Goal: Complete Application Form: Complete application form

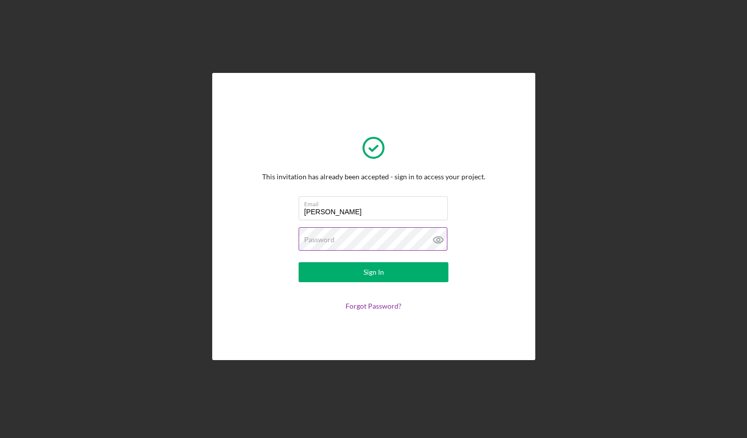
click at [436, 239] on g at bounding box center [437, 240] width 9 height 6
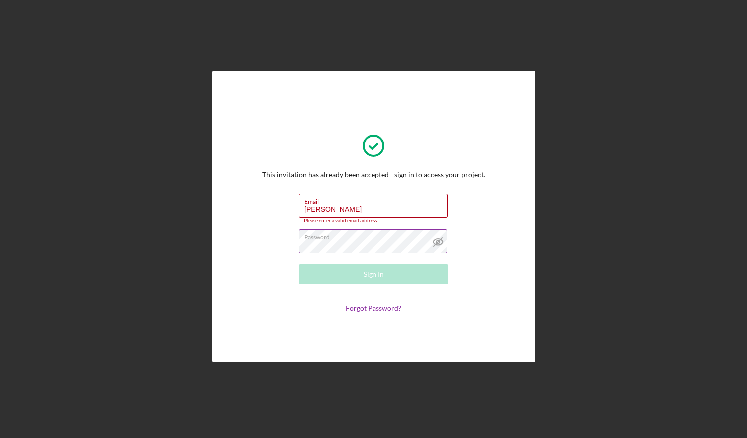
click at [436, 239] on icon at bounding box center [437, 242] width 9 height 6
click at [281, 288] on form "Email [PERSON_NAME] Please enter a valid email address. Password Sign In Forgot…" at bounding box center [374, 253] width 200 height 119
click at [356, 207] on input "[PERSON_NAME]" at bounding box center [373, 206] width 149 height 24
click at [312, 206] on input "[PERSON_NAME]" at bounding box center [373, 206] width 149 height 24
drag, startPoint x: 336, startPoint y: 208, endPoint x: 259, endPoint y: 212, distance: 77.5
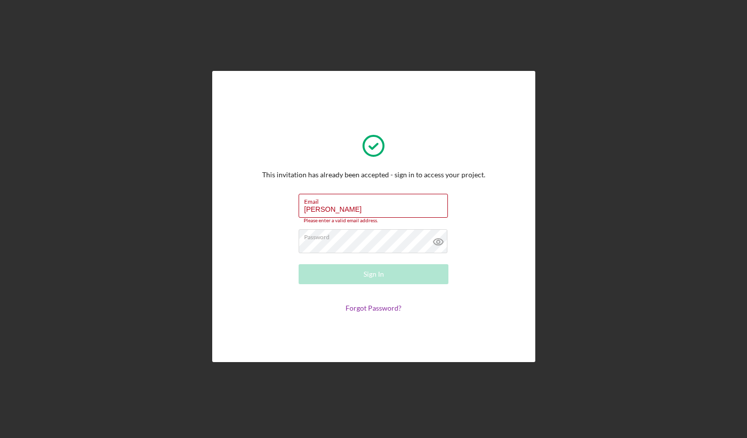
click at [259, 212] on div "This invitation has already been accepted - sign in to access your project. Ema…" at bounding box center [373, 217] width 273 height 242
type input "[PERSON_NAME][EMAIL_ADDRESS][DOMAIN_NAME]"
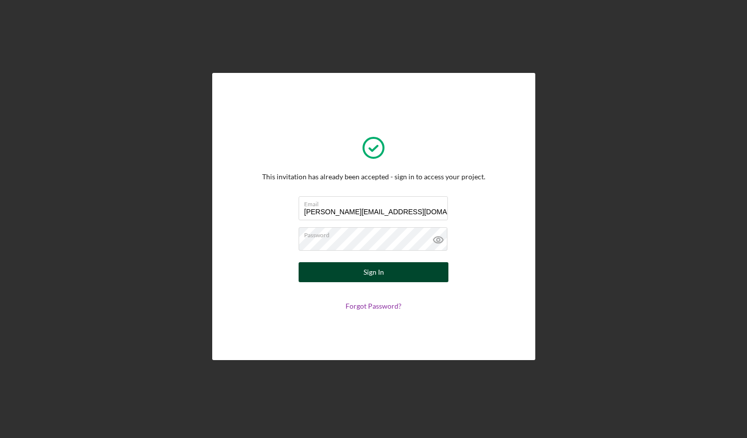
click at [363, 268] on div "Sign In" at bounding box center [373, 272] width 20 height 20
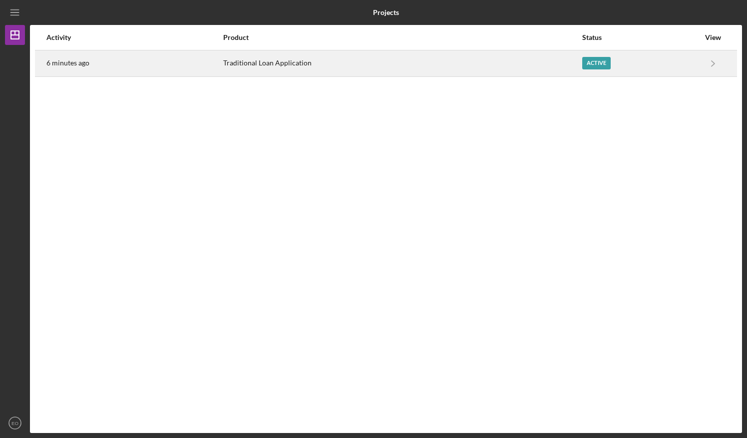
click at [596, 64] on div "Active" at bounding box center [596, 63] width 28 height 12
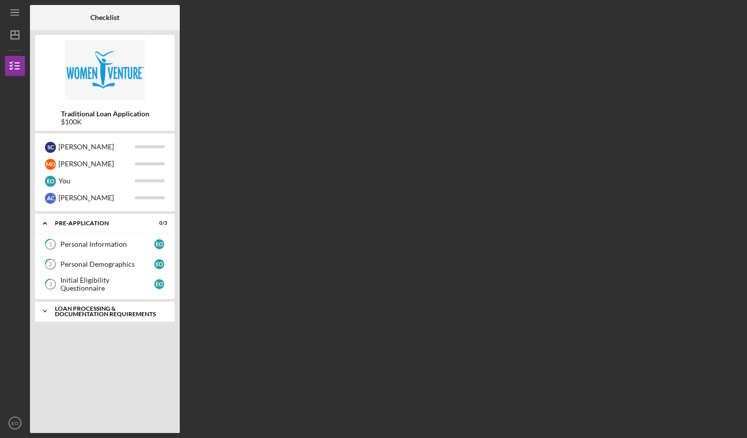
click at [44, 308] on icon "Icon/Expander" at bounding box center [45, 311] width 20 height 20
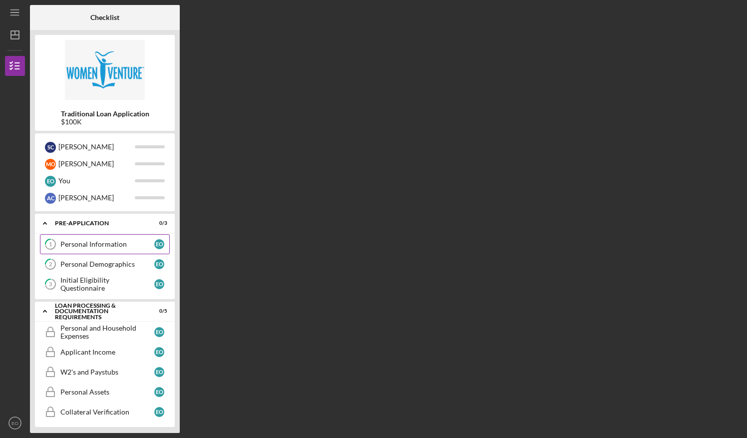
click at [84, 240] on div "Personal Information" at bounding box center [107, 244] width 94 height 8
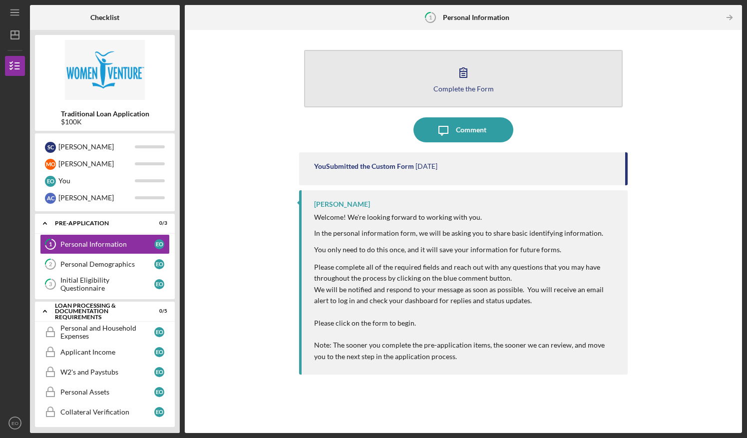
click at [471, 87] on div "Complete the Form" at bounding box center [463, 88] width 60 height 7
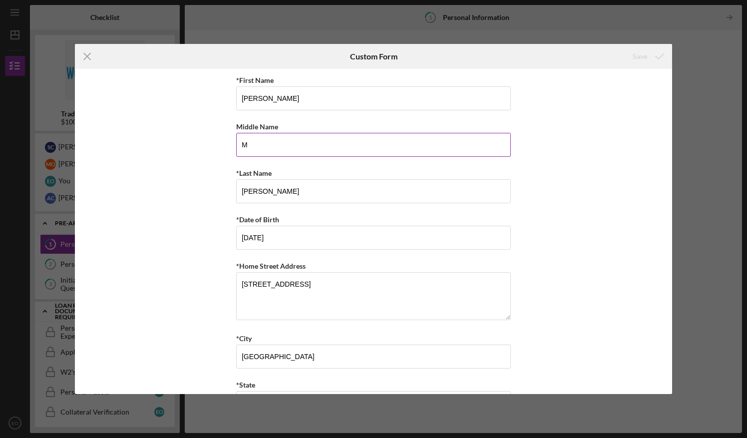
scroll to position [264, 0]
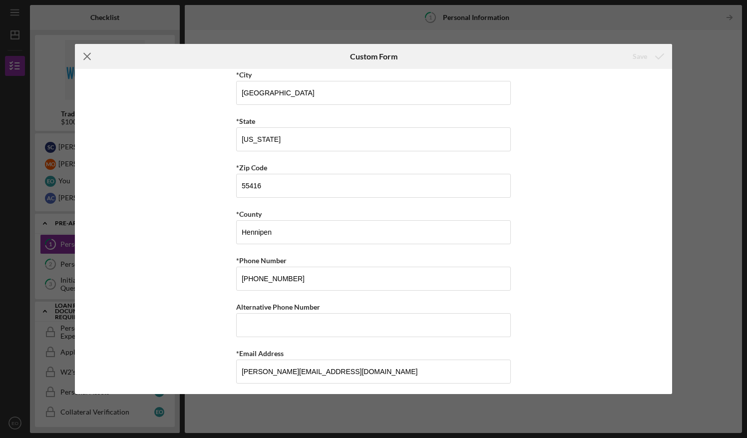
click at [86, 53] on icon "Icon/Menu Close" at bounding box center [87, 56] width 25 height 25
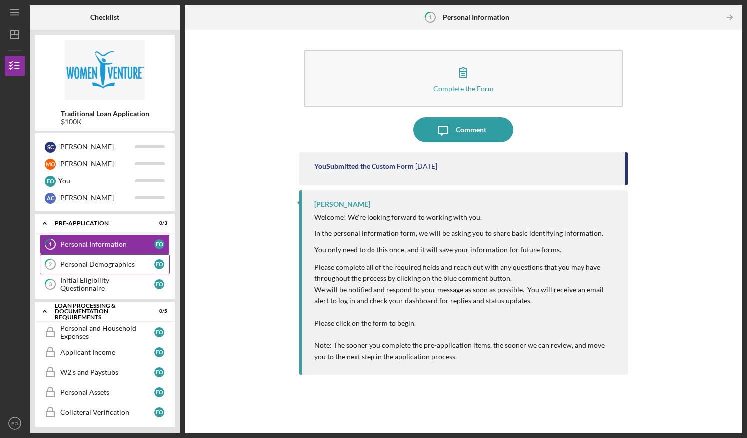
click at [110, 268] on link "2 Personal Demographics E O" at bounding box center [105, 264] width 130 height 20
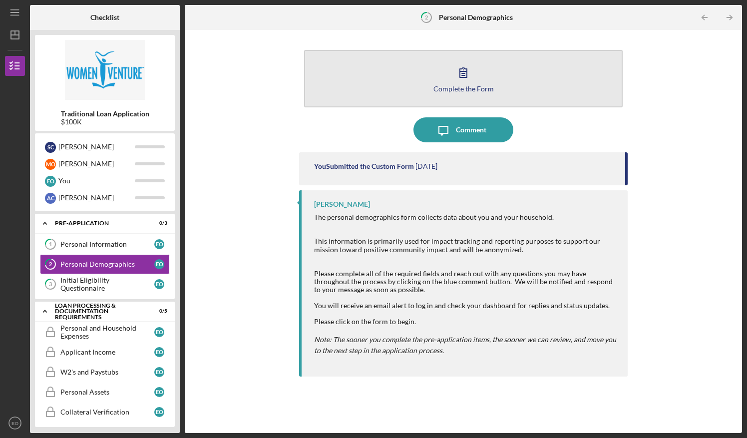
click at [456, 92] on button "Complete the Form Form" at bounding box center [463, 78] width 319 height 57
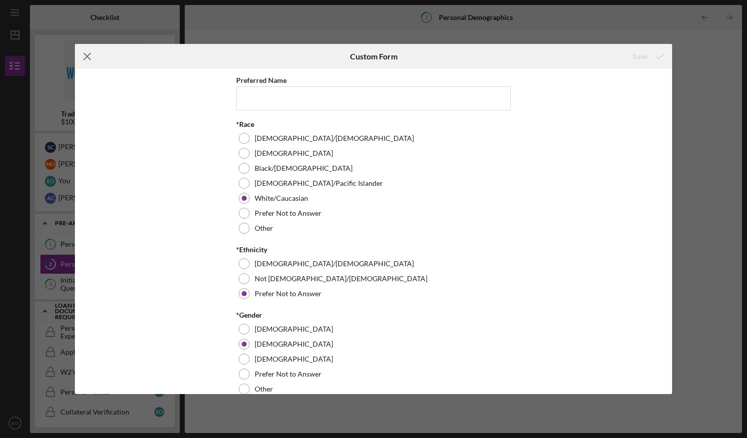
click at [88, 57] on line at bounding box center [87, 56] width 6 height 6
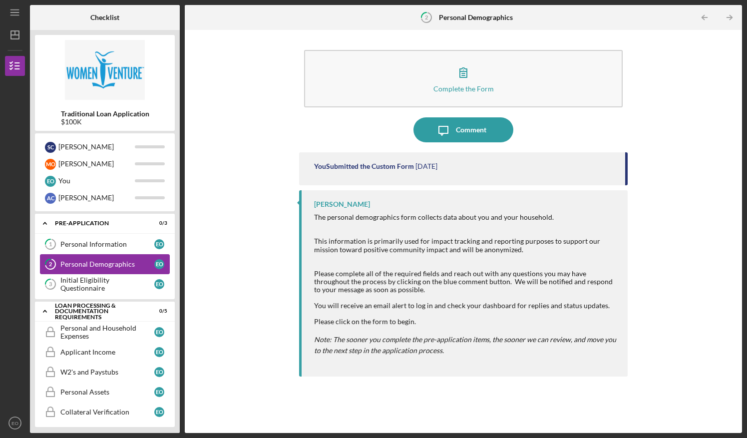
click at [105, 265] on div "Personal Demographics" at bounding box center [107, 264] width 94 height 8
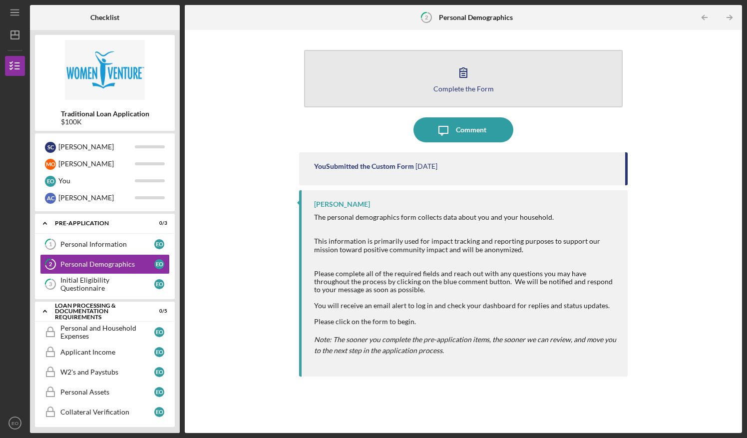
click at [466, 77] on icon "button" at bounding box center [463, 72] width 7 height 9
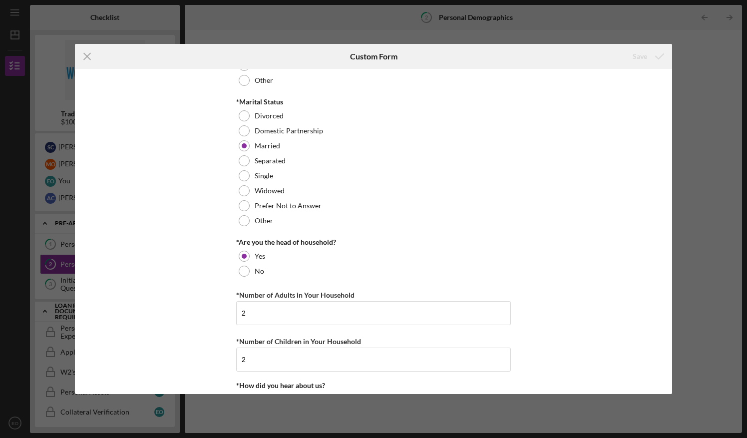
scroll to position [963, 0]
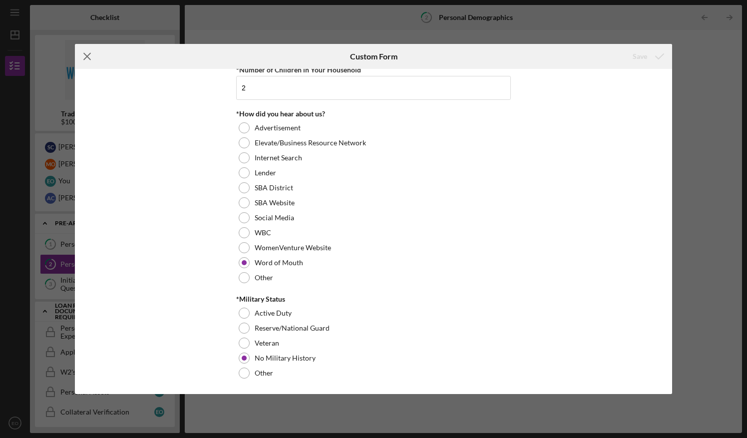
click at [86, 51] on icon "Icon/Menu Close" at bounding box center [87, 56] width 25 height 25
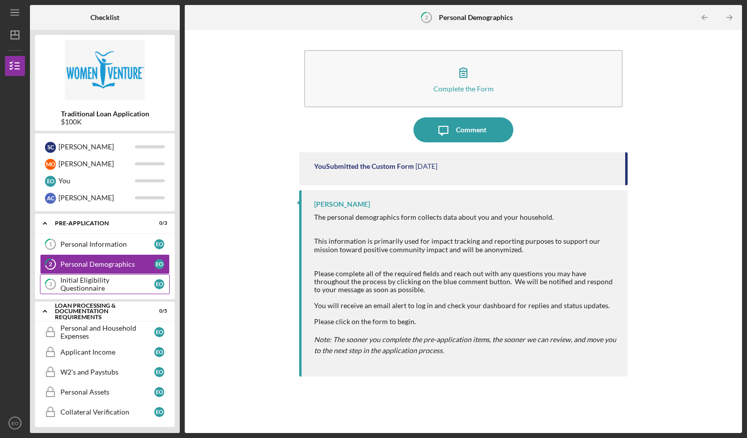
click at [70, 283] on div "Initial Eligibility Questionnaire" at bounding box center [107, 284] width 94 height 16
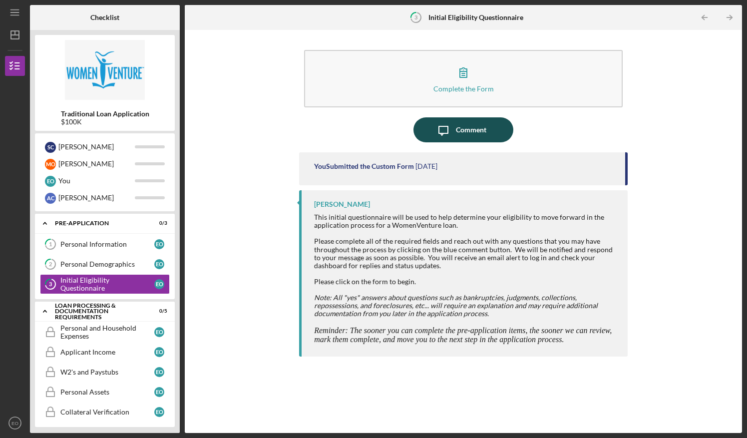
click at [444, 128] on icon "Icon/Message" at bounding box center [443, 129] width 25 height 25
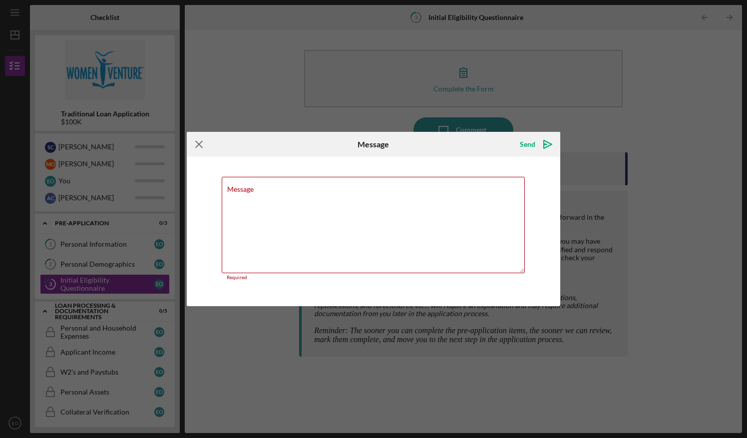
click at [203, 143] on icon "Icon/Menu Close" at bounding box center [199, 144] width 25 height 25
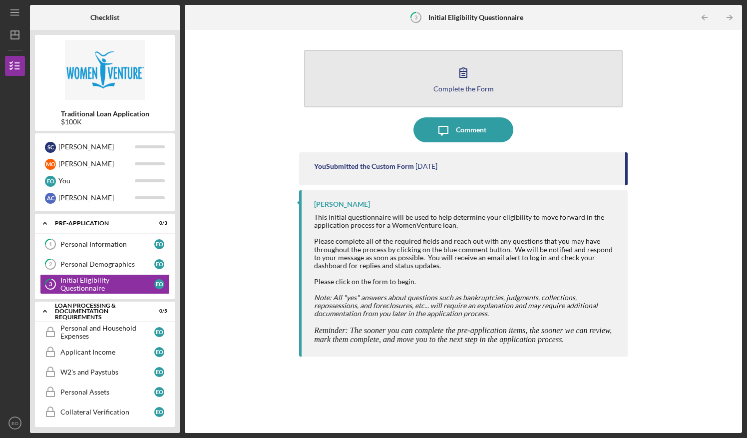
click at [496, 88] on button "Complete the Form Form" at bounding box center [463, 78] width 319 height 57
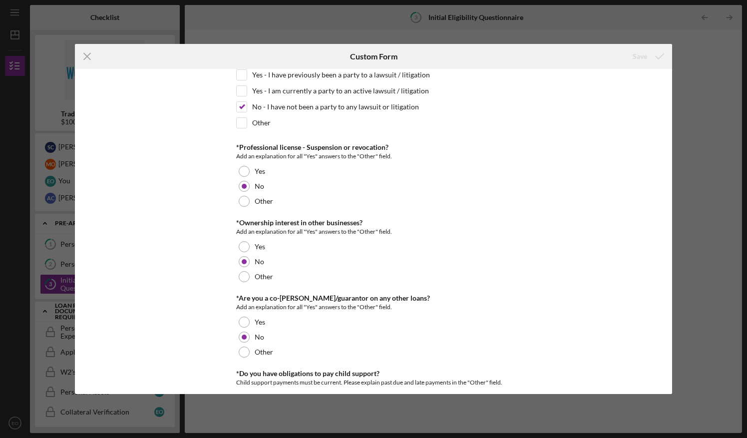
scroll to position [1206, 0]
click at [244, 317] on div at bounding box center [244, 322] width 11 height 11
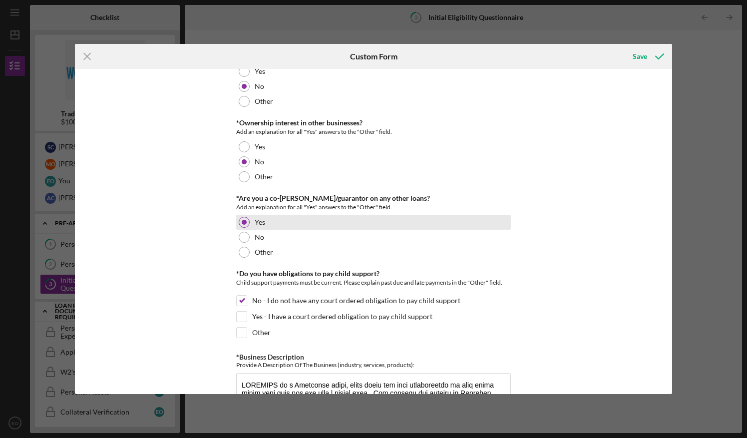
scroll to position [1306, 0]
click at [245, 217] on div at bounding box center [244, 222] width 11 height 11
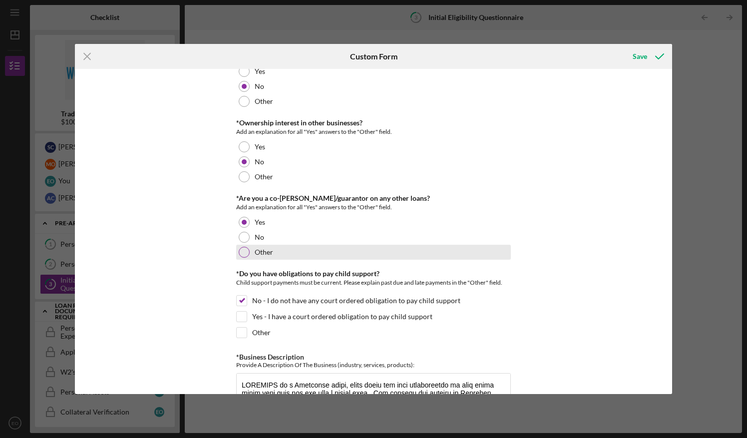
click at [247, 245] on div "Other" at bounding box center [373, 252] width 275 height 15
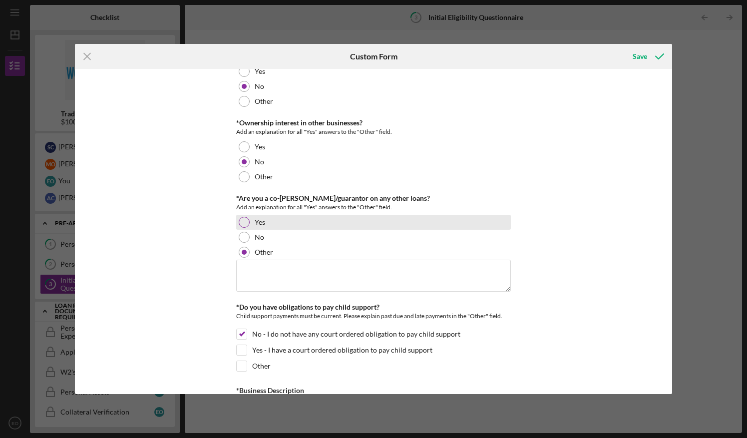
click at [244, 217] on div at bounding box center [244, 222] width 11 height 11
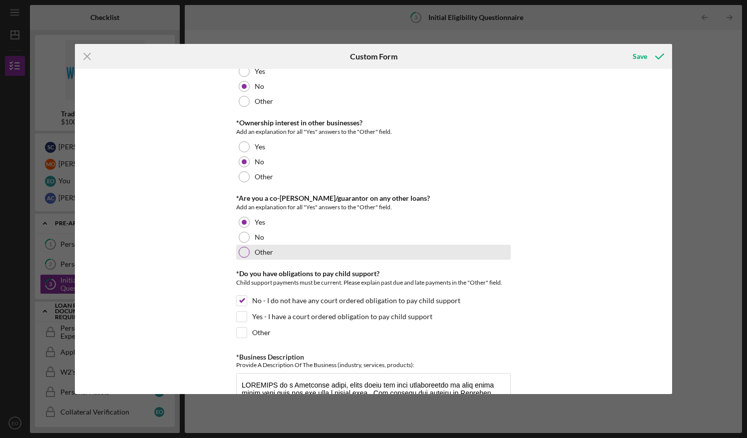
click at [242, 247] on div at bounding box center [244, 252] width 11 height 11
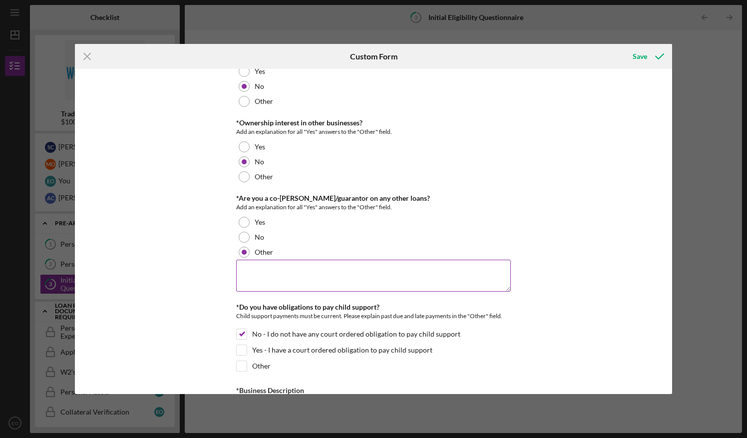
click at [253, 260] on textarea at bounding box center [373, 276] width 275 height 32
type textarea "Yes. Household HELOCK."
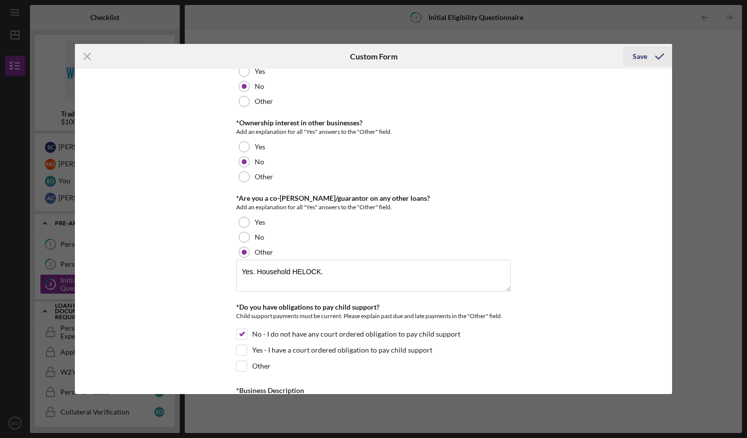
click at [640, 57] on div "Save" at bounding box center [640, 56] width 14 height 20
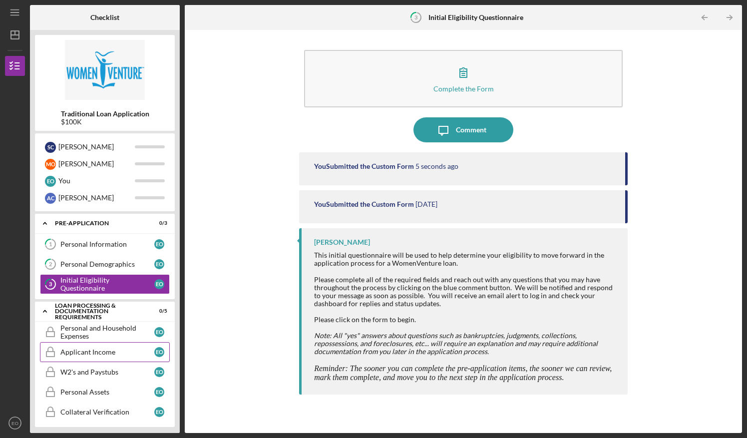
click at [60, 345] on icon "Applicant Income" at bounding box center [50, 351] width 25 height 25
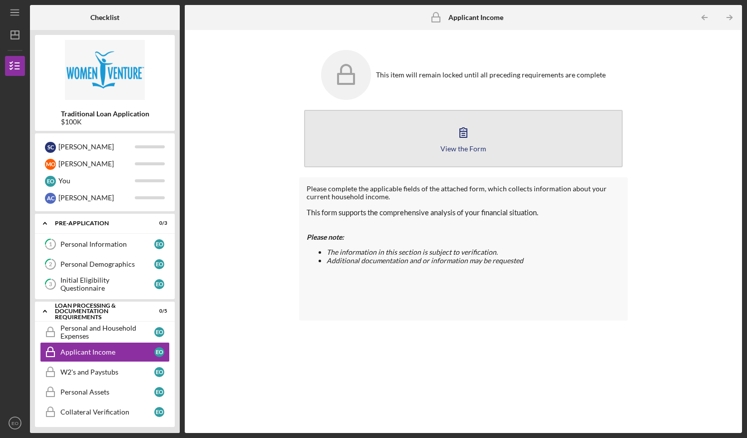
click at [464, 146] on div "View the Form" at bounding box center [463, 148] width 46 height 7
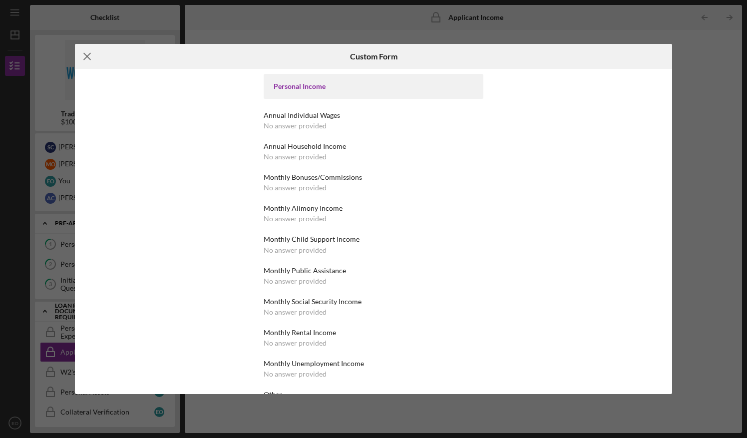
click at [82, 64] on icon "Icon/Menu Close" at bounding box center [87, 56] width 25 height 25
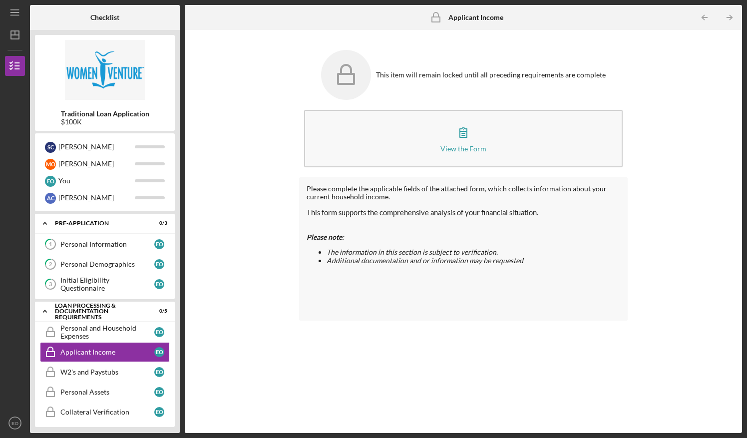
drag, startPoint x: 82, startPoint y: 64, endPoint x: 218, endPoint y: 18, distance: 143.8
click at [218, 18] on div at bounding box center [278, 17] width 186 height 25
click at [81, 324] on div "Personal and Household Expenses" at bounding box center [107, 332] width 94 height 16
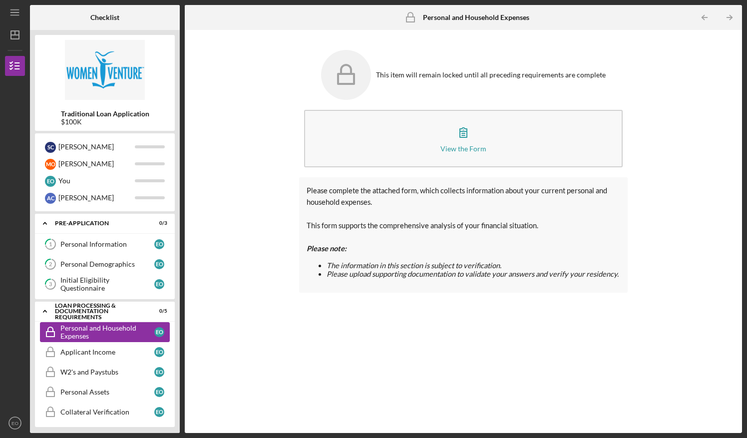
click at [81, 324] on div "Personal and Household Expenses" at bounding box center [107, 332] width 94 height 16
click at [94, 290] on link "3 Initial Eligibility Questionnaire E O" at bounding box center [105, 284] width 130 height 20
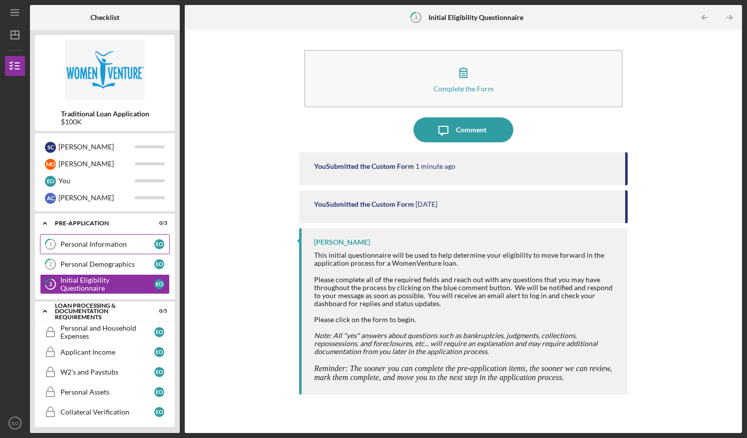
click at [94, 248] on link "1 Personal Information E O" at bounding box center [105, 244] width 130 height 20
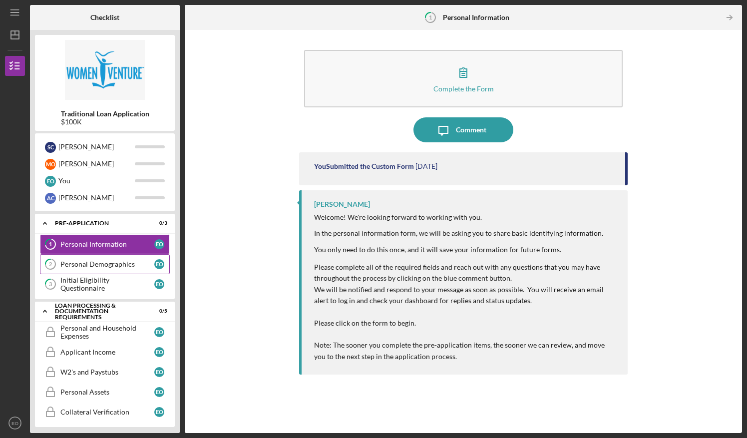
click at [87, 267] on div "Personal Demographics" at bounding box center [107, 264] width 94 height 8
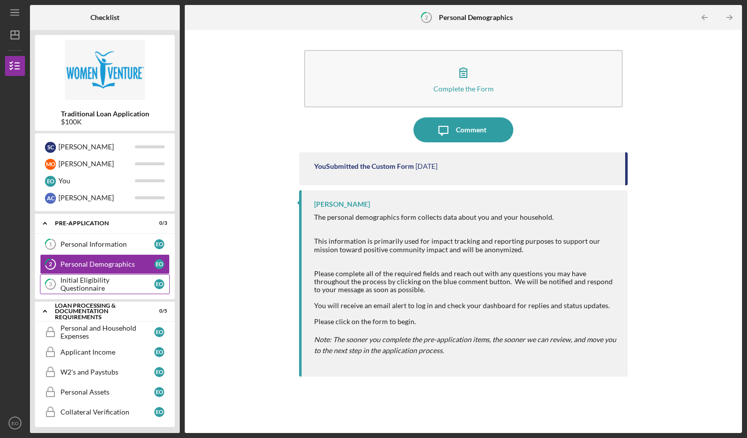
click at [84, 288] on link "3 Initial Eligibility Questionnaire E O" at bounding box center [105, 284] width 130 height 20
